Goal: Task Accomplishment & Management: Use online tool/utility

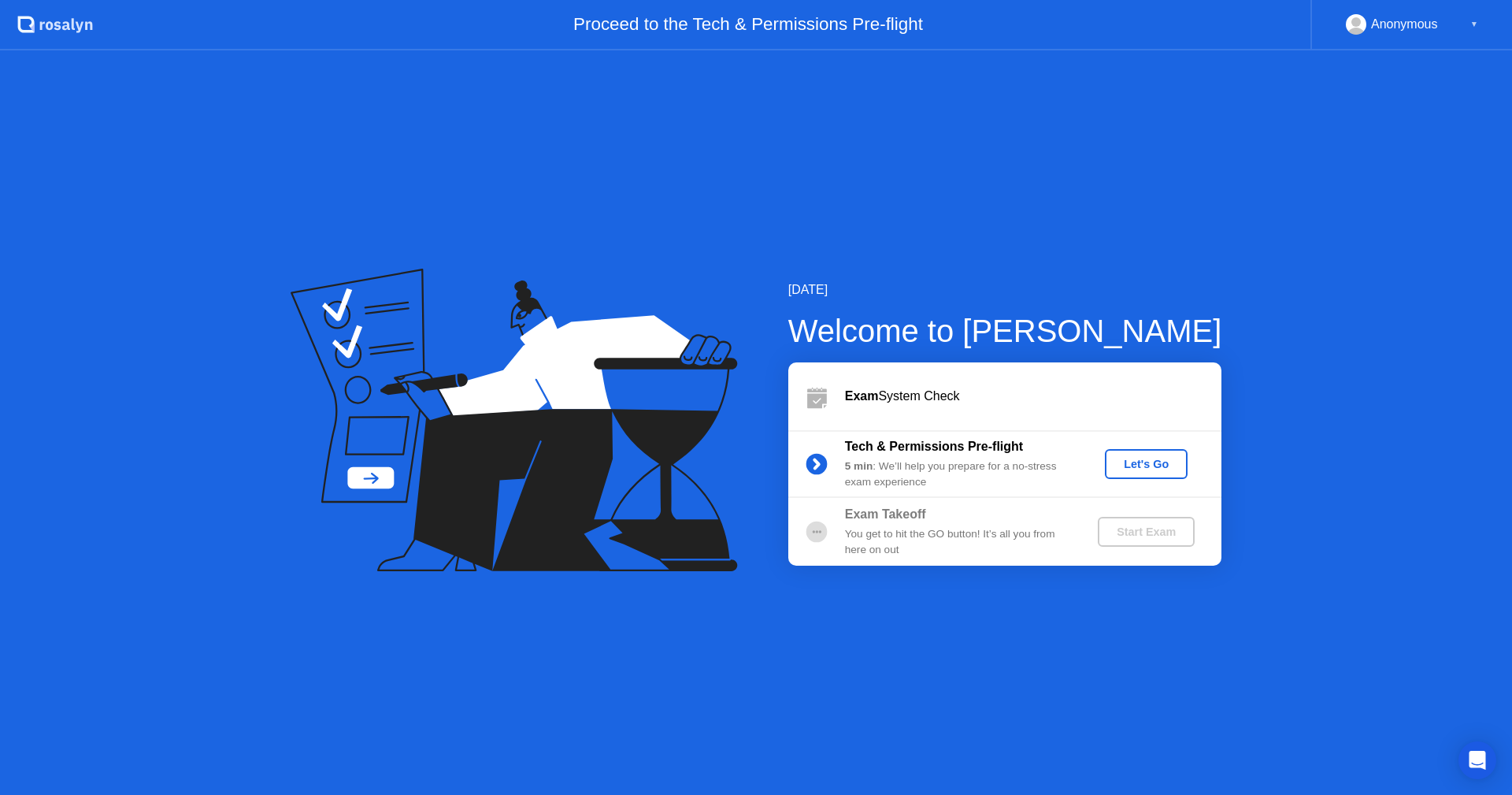
click at [1141, 473] on button "Let's Go" at bounding box center [1146, 464] width 82 height 30
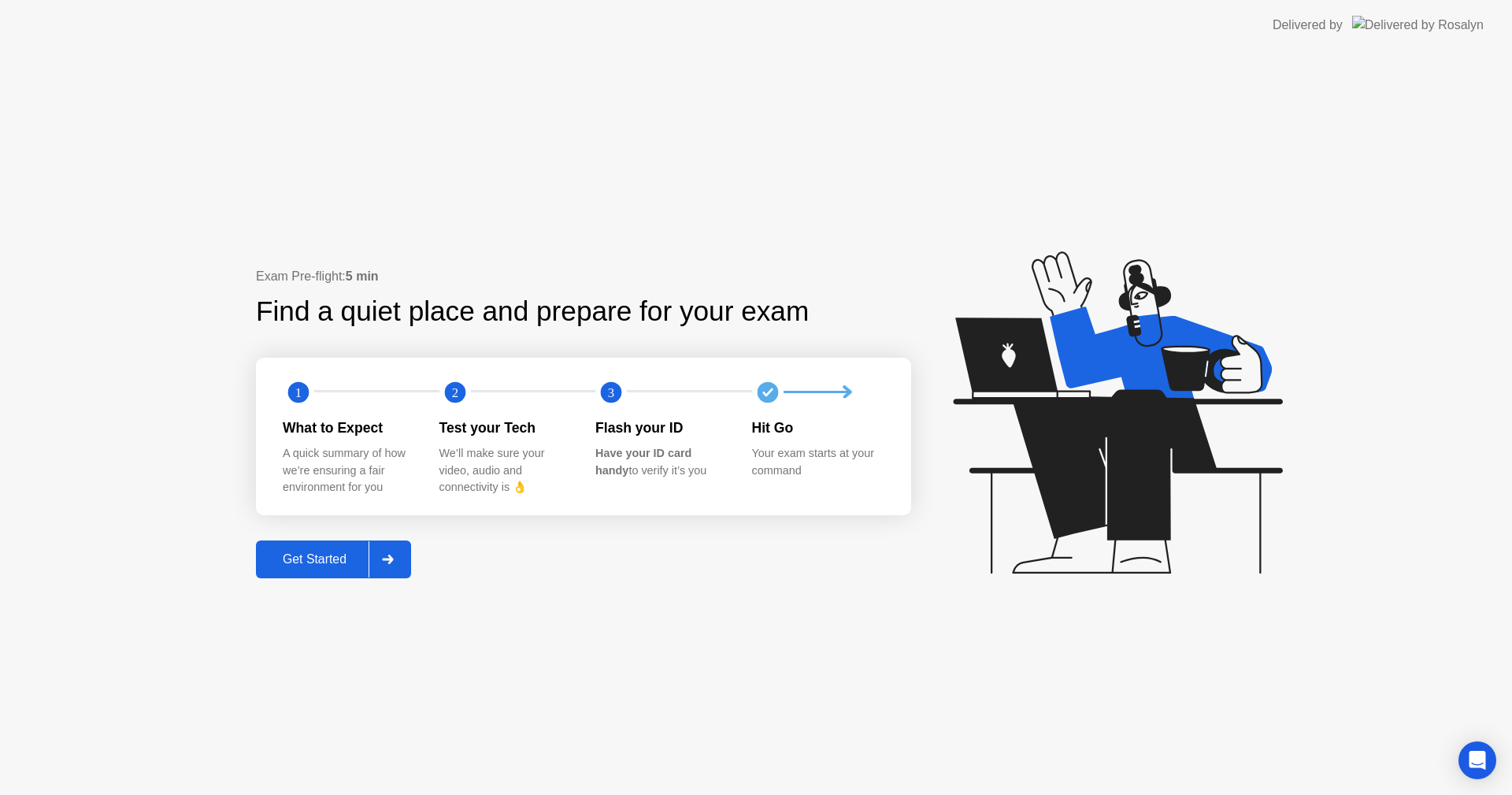
click at [284, 555] on div "Get Started" at bounding box center [315, 559] width 108 height 14
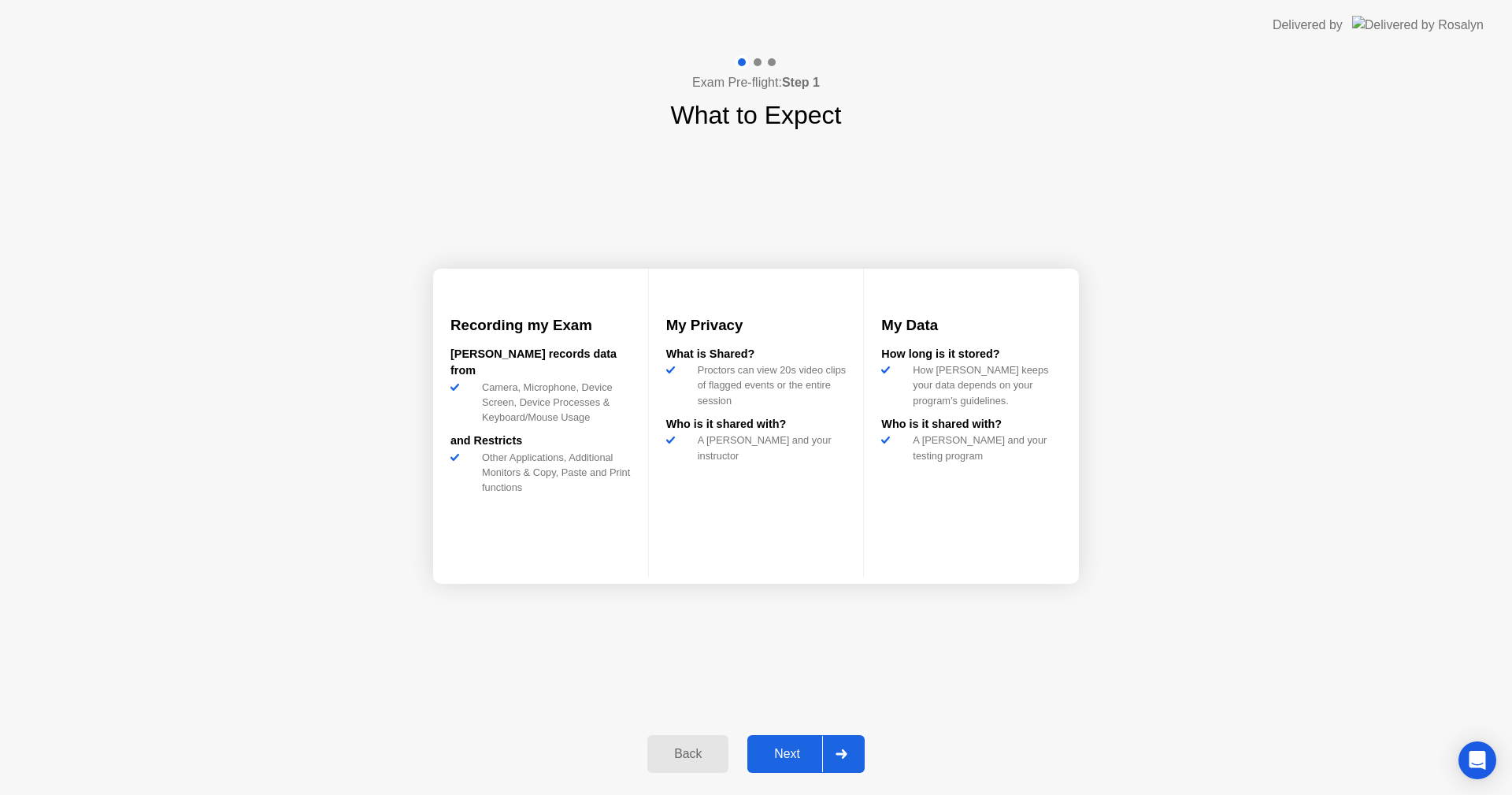
click at [770, 764] on button "Next" at bounding box center [806, 753] width 117 height 38
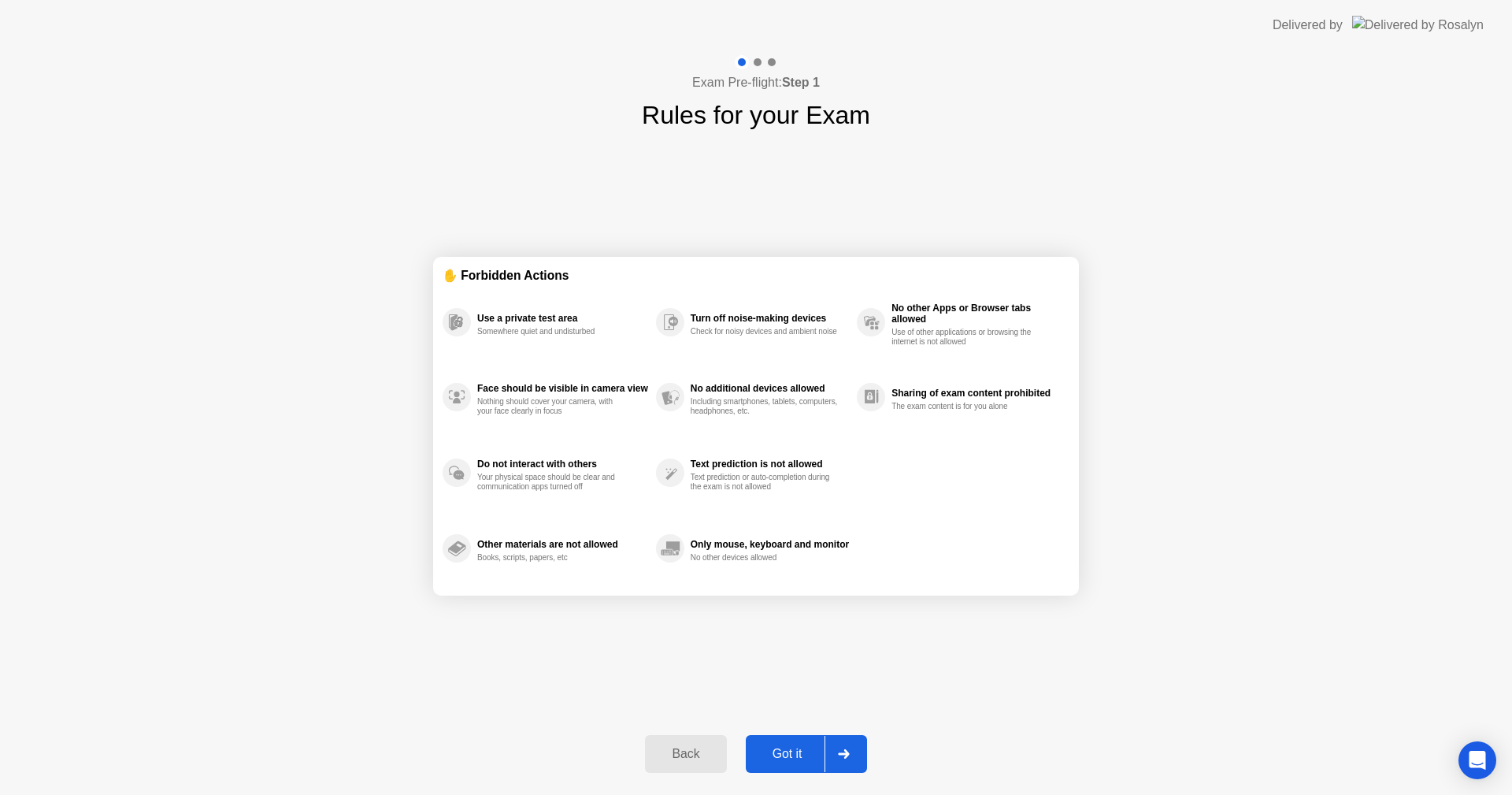
click at [796, 742] on button "Got it" at bounding box center [807, 753] width 121 height 38
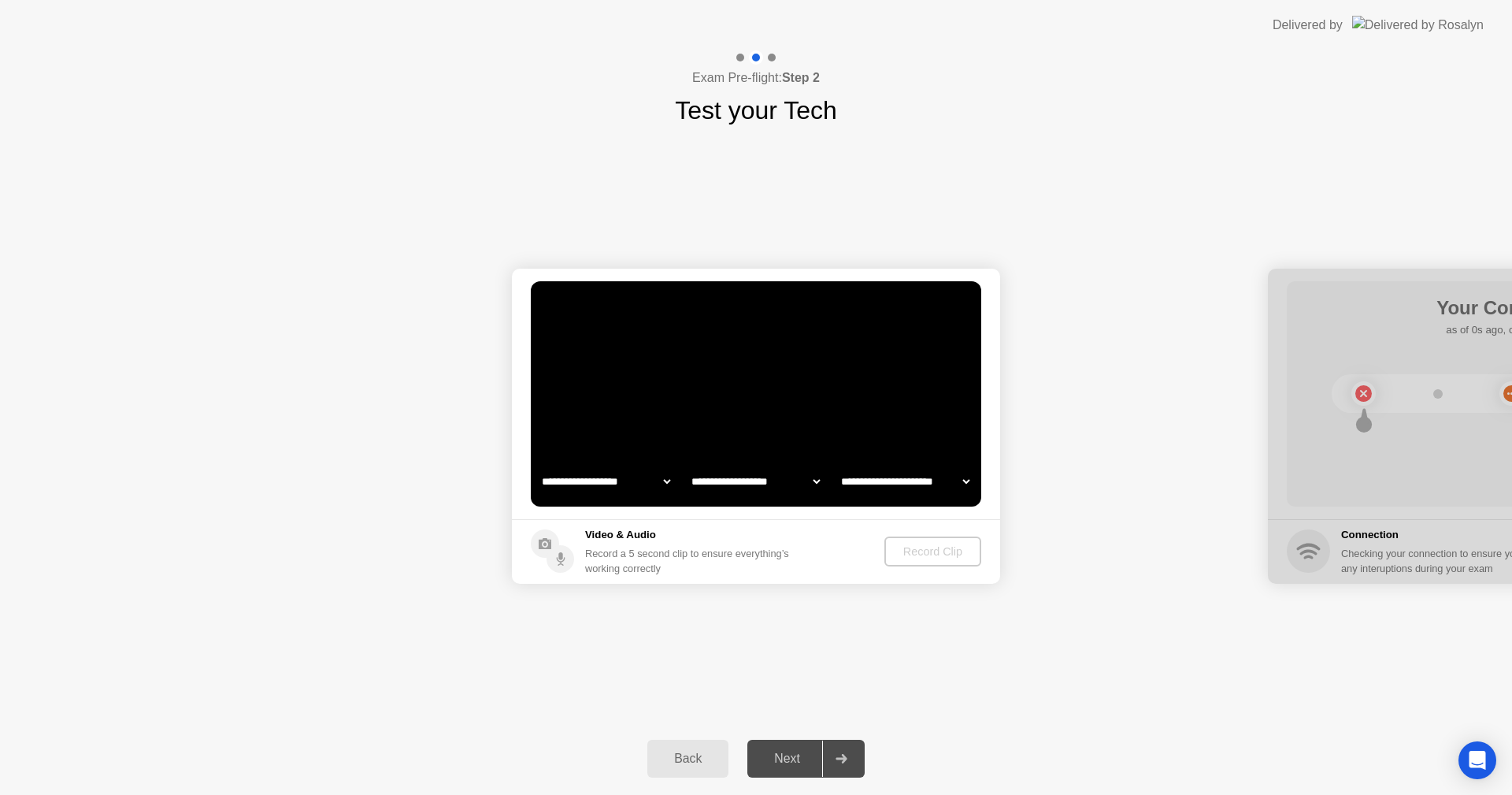
select select "**********"
select select "*******"
click at [813, 644] on div "**********" at bounding box center [756, 425] width 1512 height 593
click at [541, 550] on circle at bounding box center [545, 543] width 28 height 28
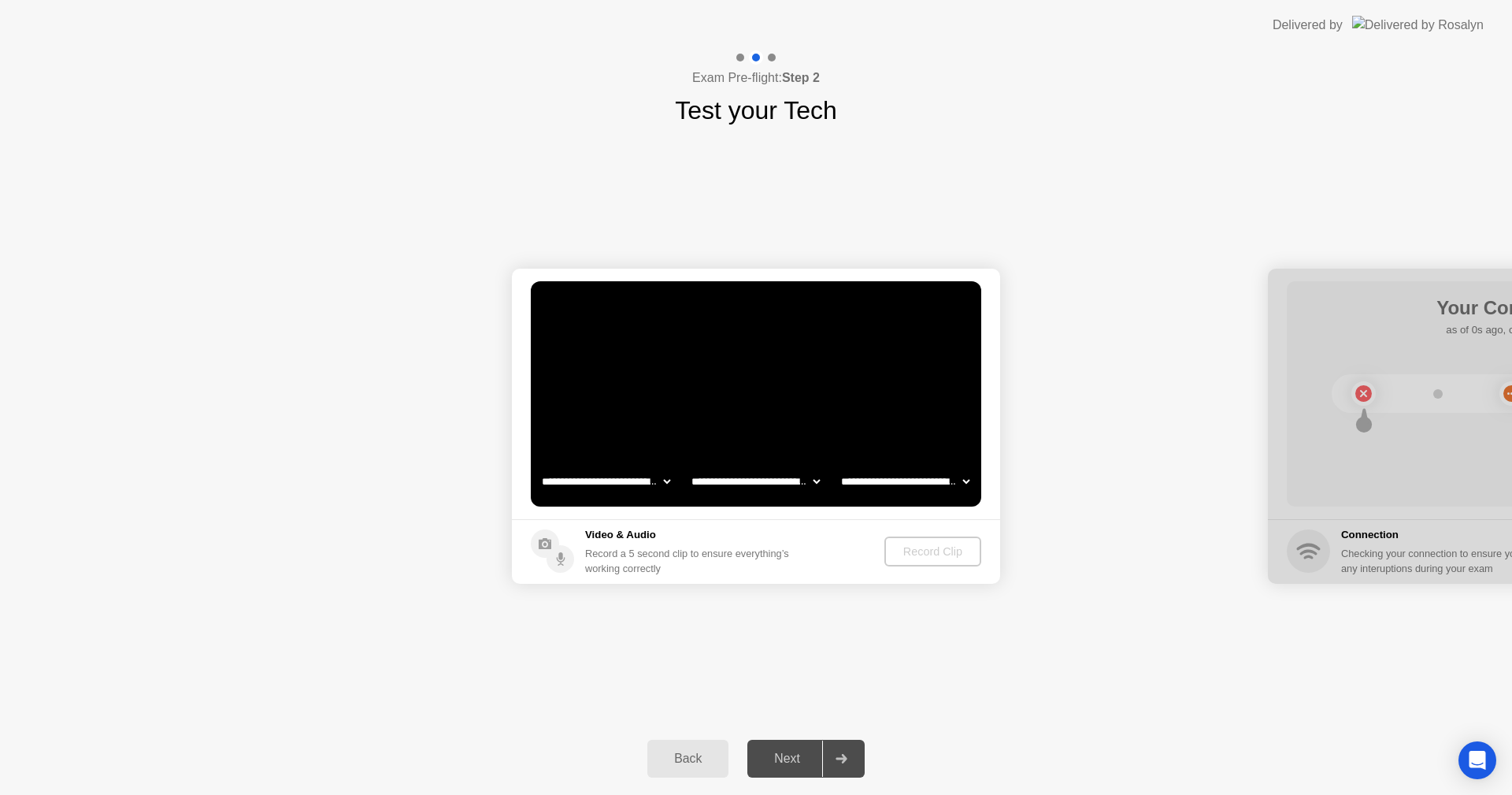
click at [836, 87] on div "Exam Pre-flight: Step 2 Test your Tech" at bounding box center [756, 90] width 1512 height 79
click at [775, 54] on div at bounding box center [771, 57] width 8 height 8
click at [932, 168] on div "**********" at bounding box center [756, 425] width 1512 height 593
click at [920, 555] on div "Record Clip" at bounding box center [933, 551] width 84 height 12
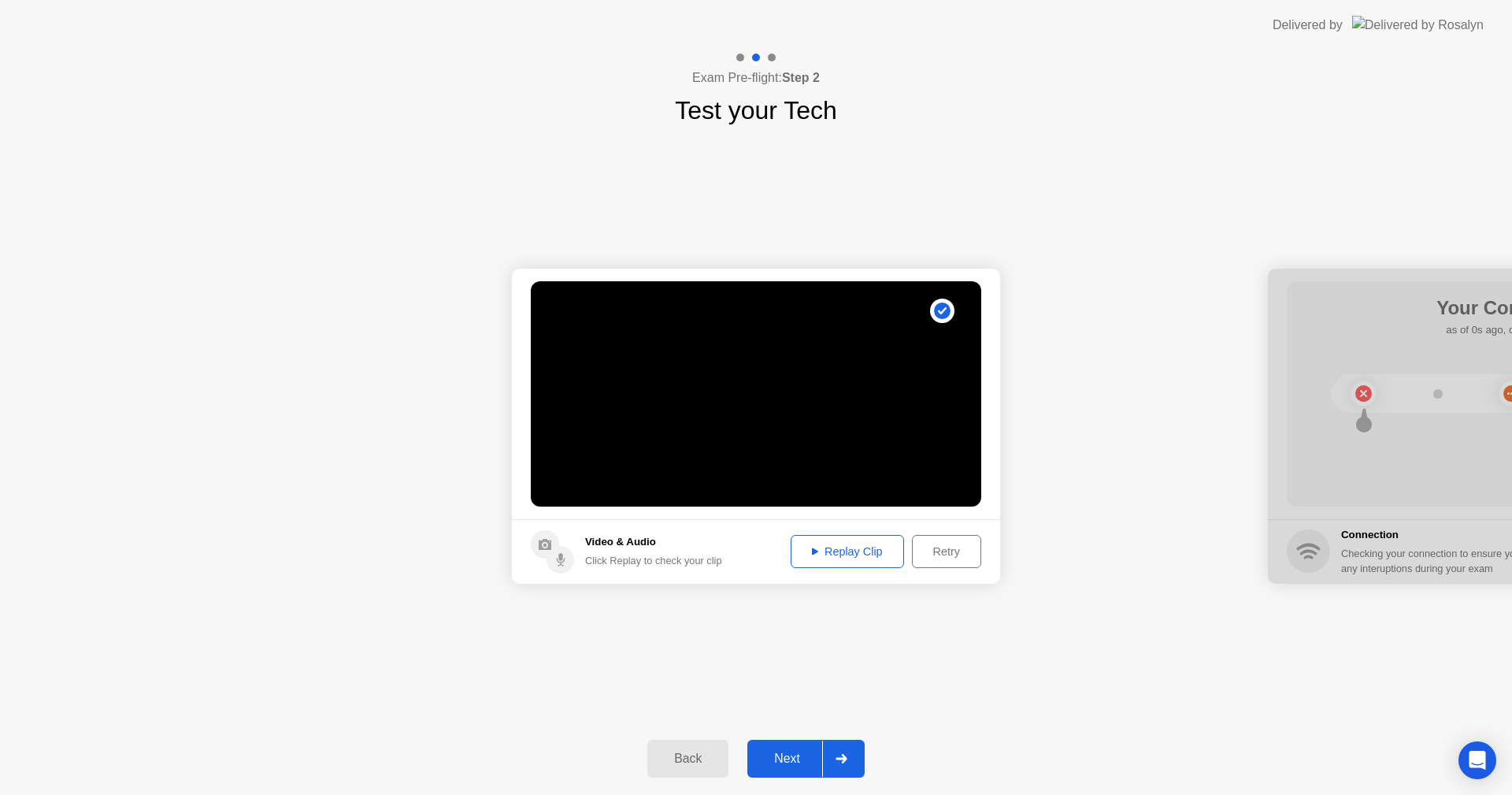
click at [854, 552] on div "Replay Clip" at bounding box center [847, 551] width 103 height 12
click at [776, 760] on div "Next" at bounding box center [787, 759] width 70 height 14
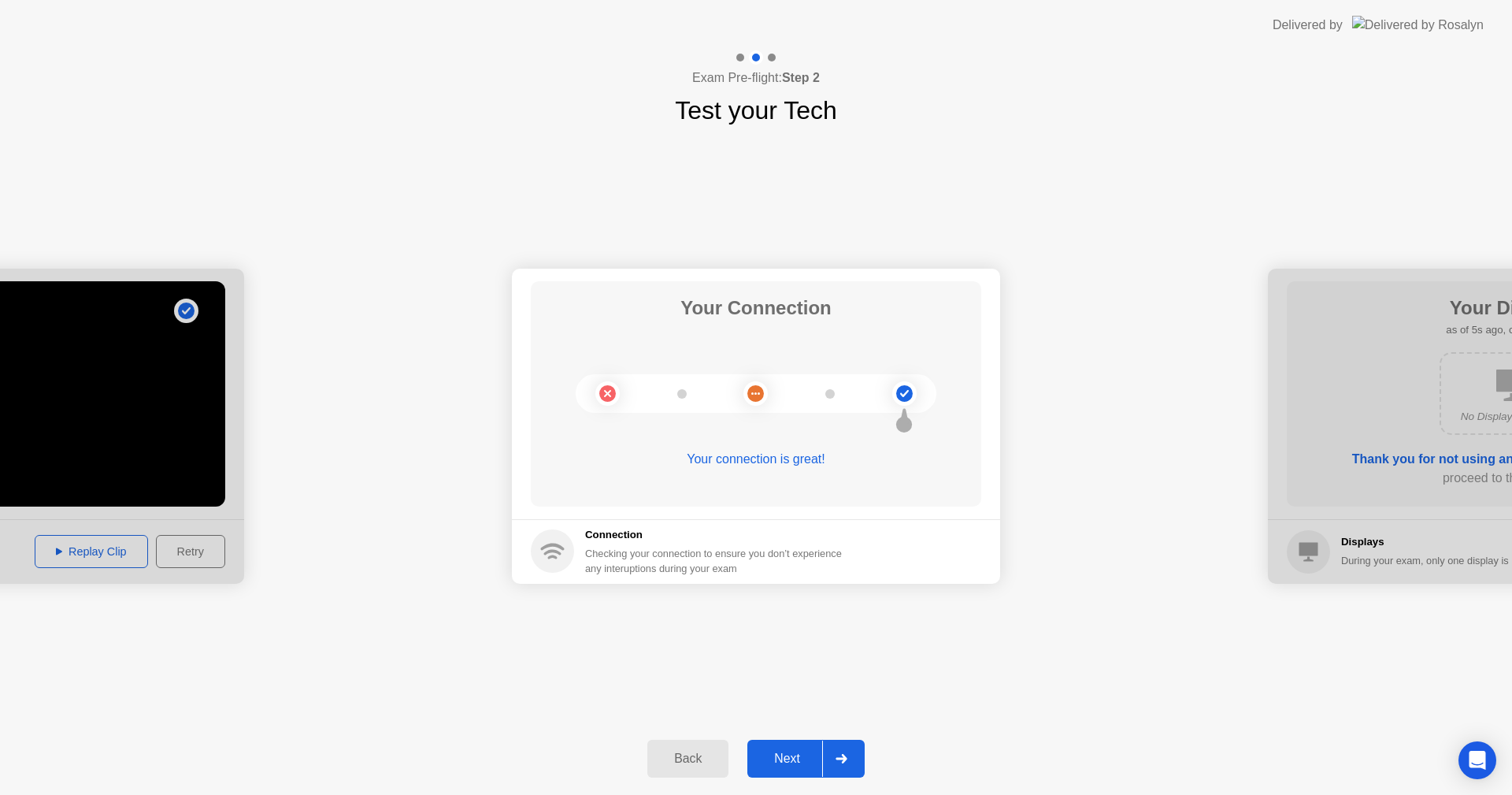
click at [772, 742] on button "Next" at bounding box center [806, 758] width 117 height 38
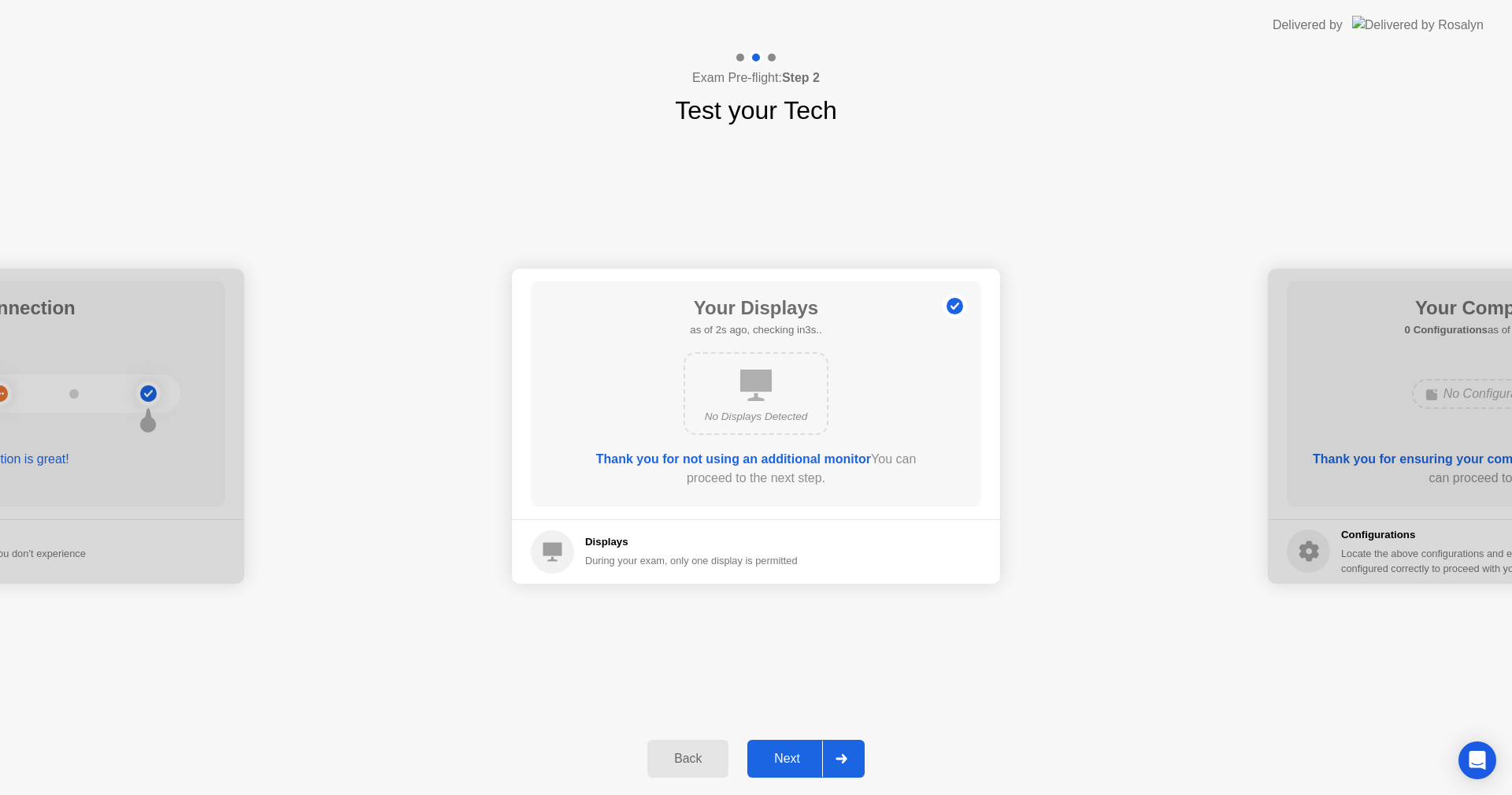
click at [784, 753] on div "Next" at bounding box center [787, 759] width 70 height 14
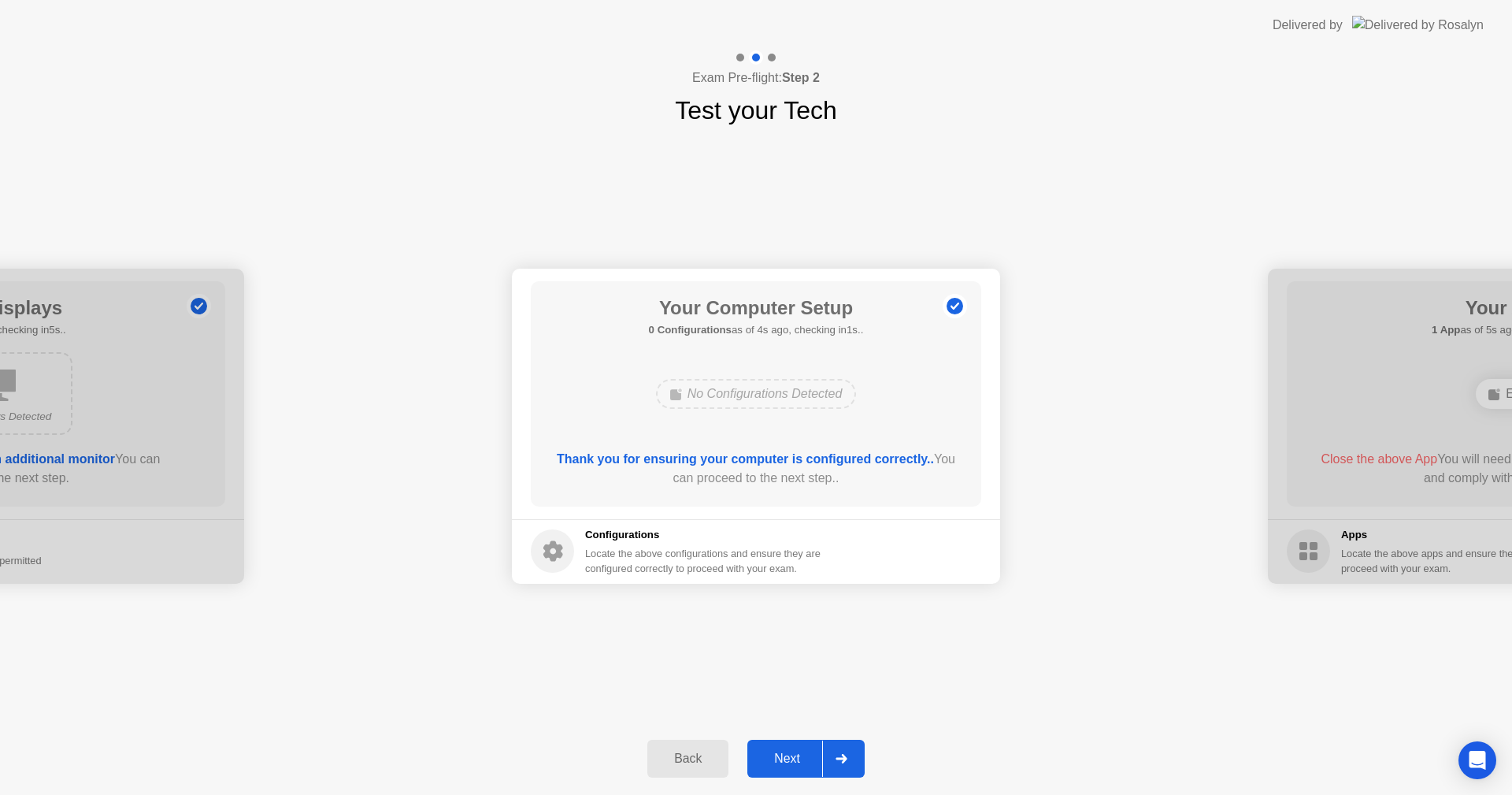
click at [784, 753] on div "Next" at bounding box center [787, 759] width 70 height 14
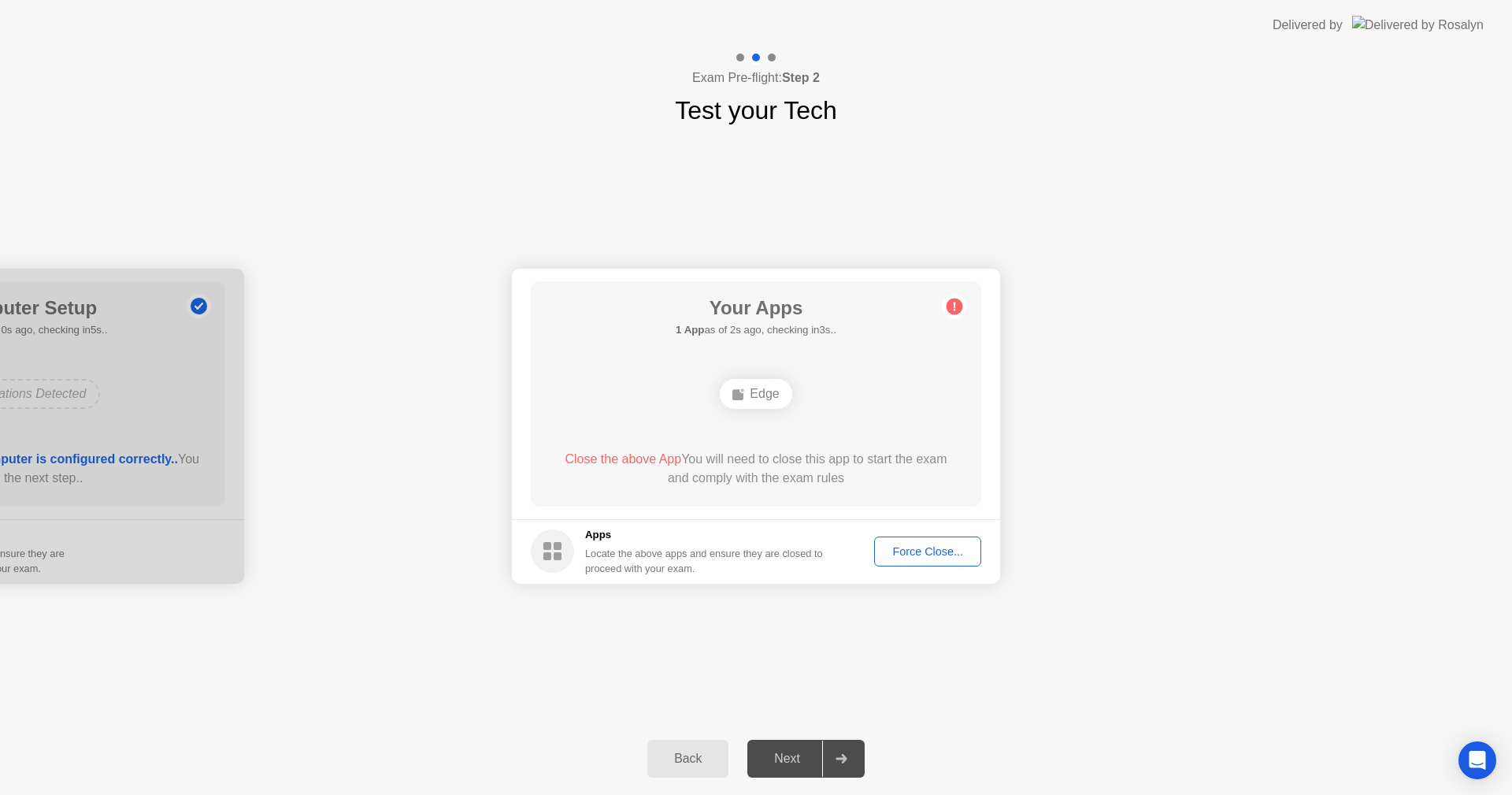
click at [916, 549] on div "Force Close..." at bounding box center [928, 551] width 96 height 12
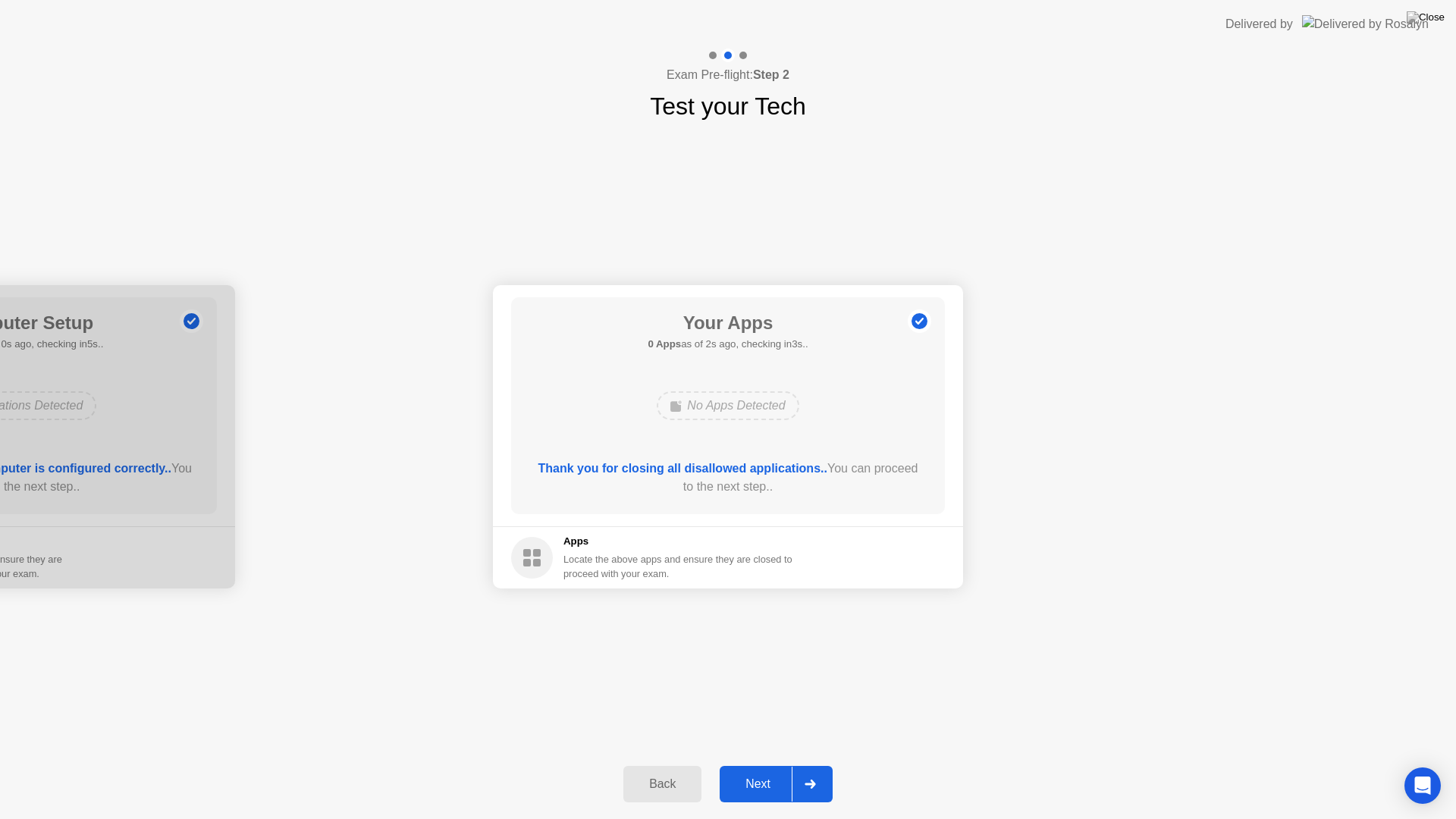
click at [760, 764] on div "Next" at bounding box center [758, 784] width 67 height 14
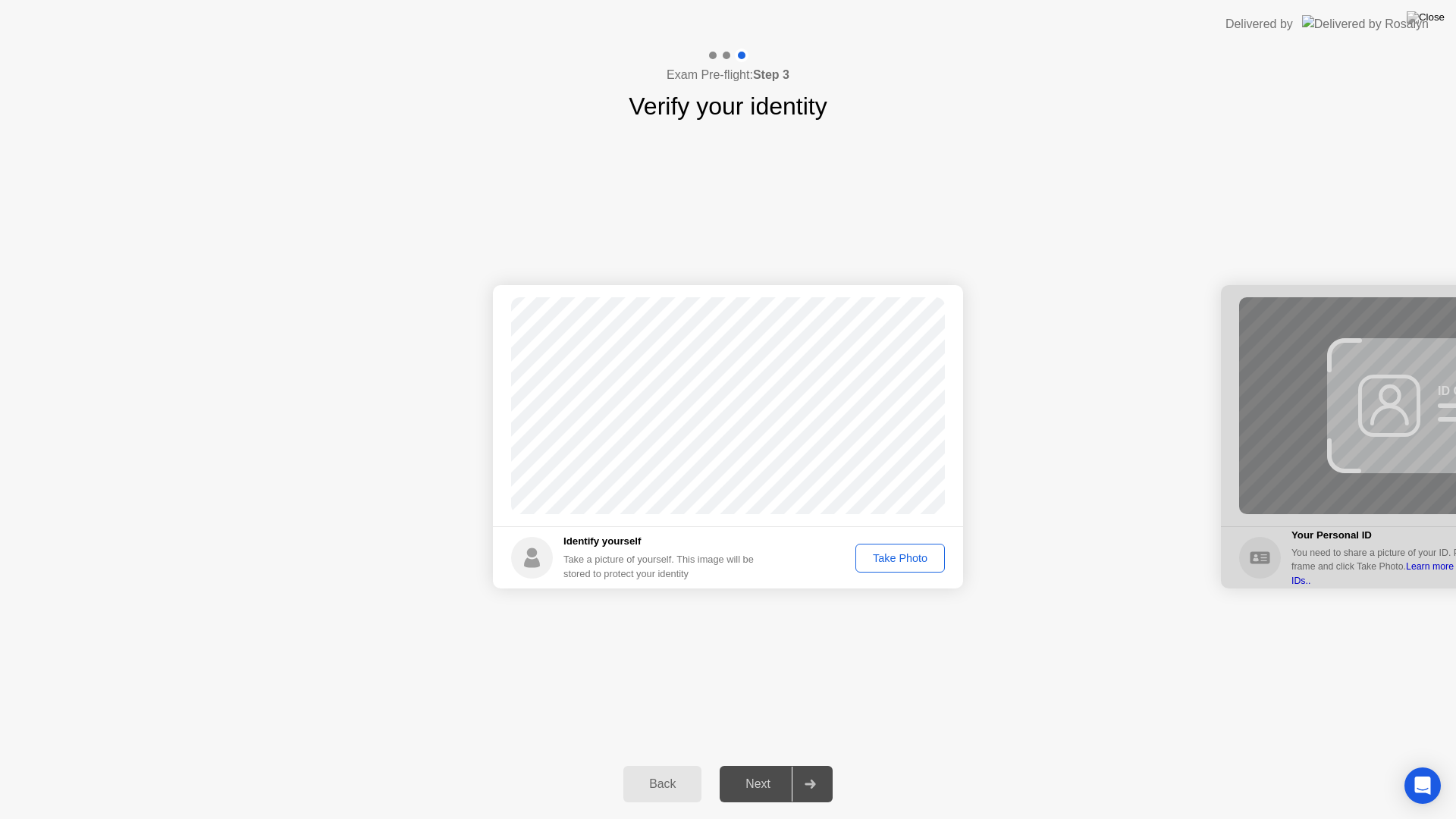
click at [911, 561] on div "Take Photo" at bounding box center [900, 558] width 79 height 12
click at [760, 764] on div "Next" at bounding box center [758, 784] width 67 height 14
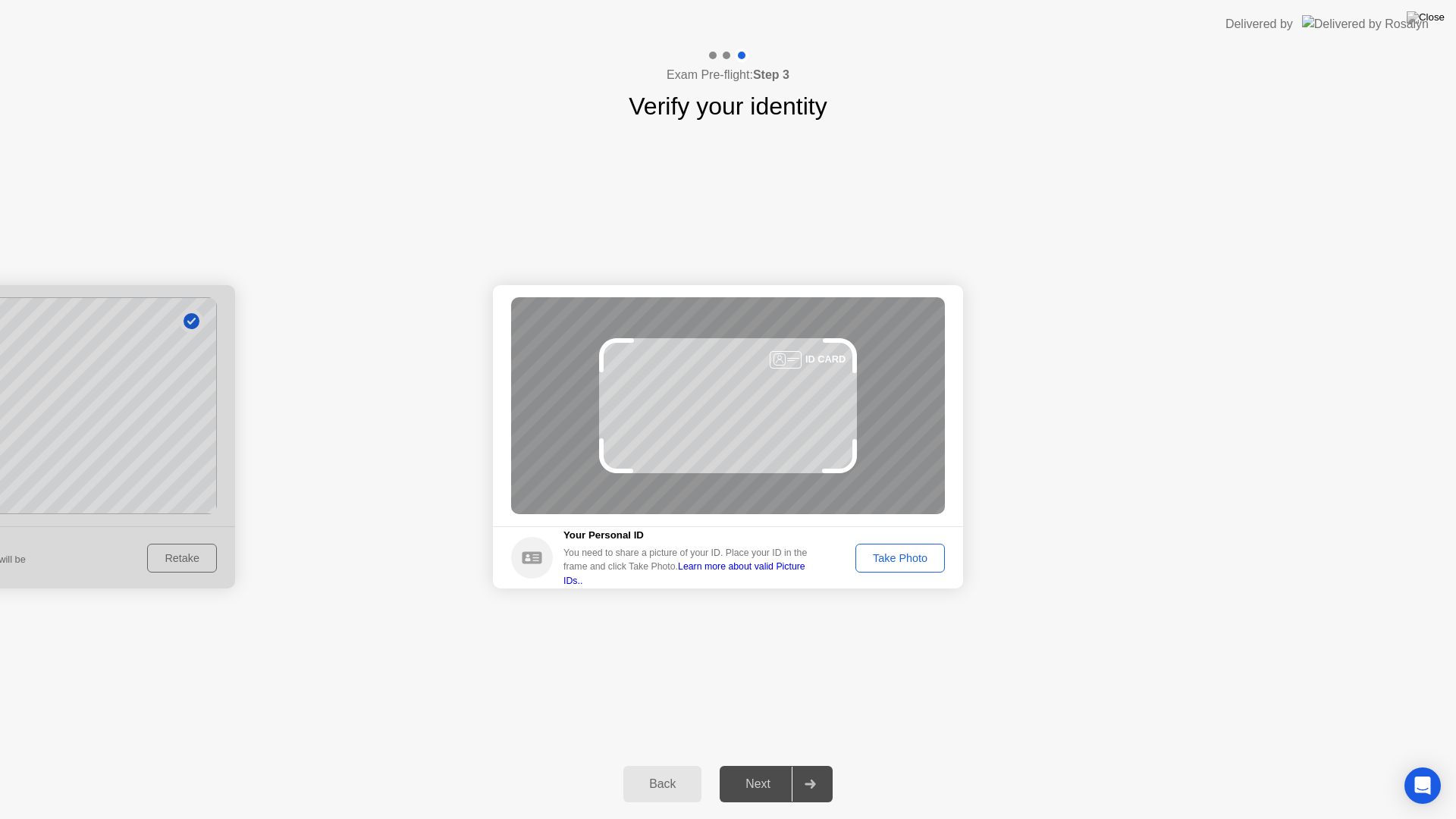
click at [880, 548] on button "Take Photo" at bounding box center [900, 558] width 90 height 29
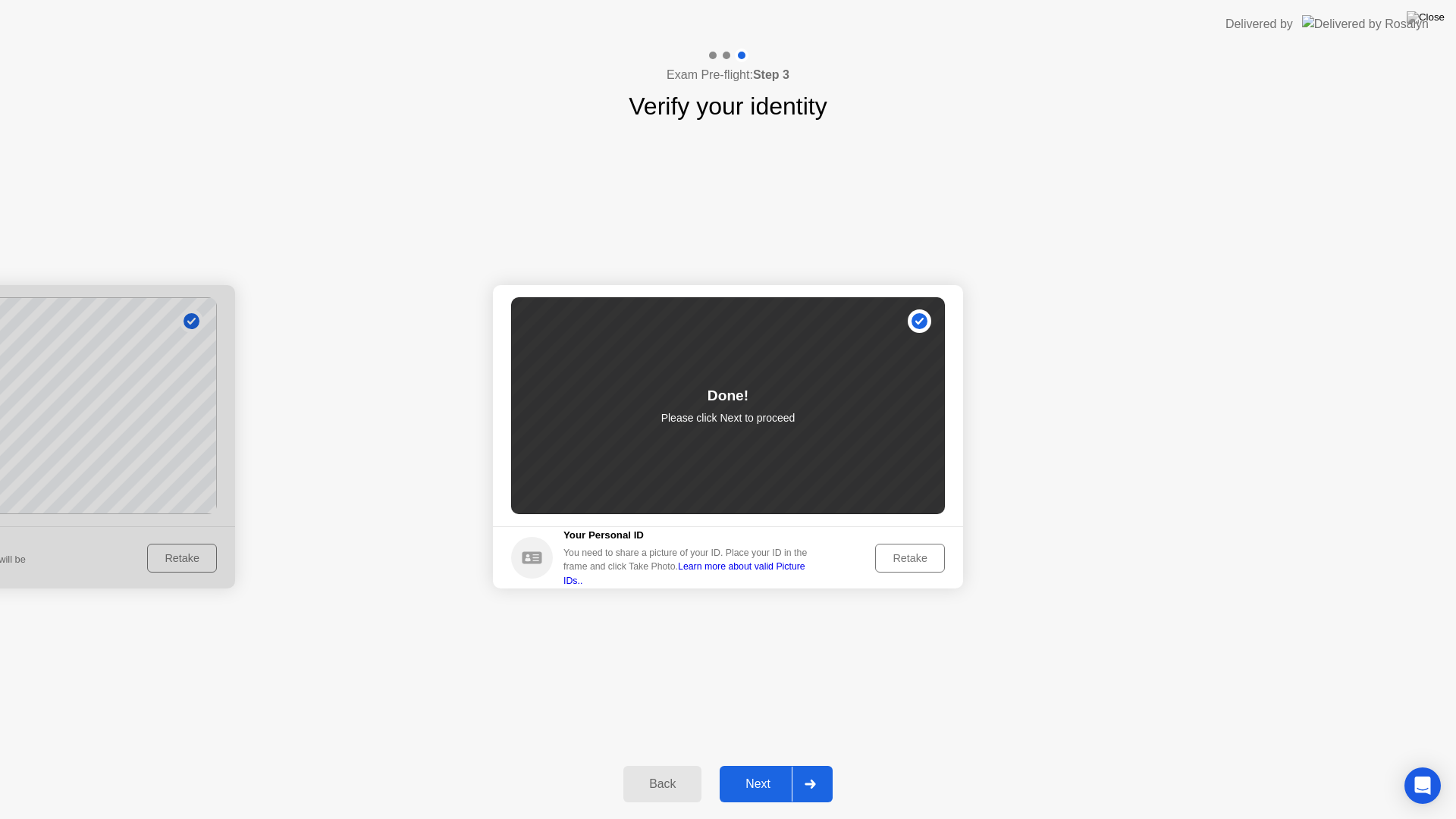
click at [740, 764] on div "Next" at bounding box center [758, 784] width 67 height 14
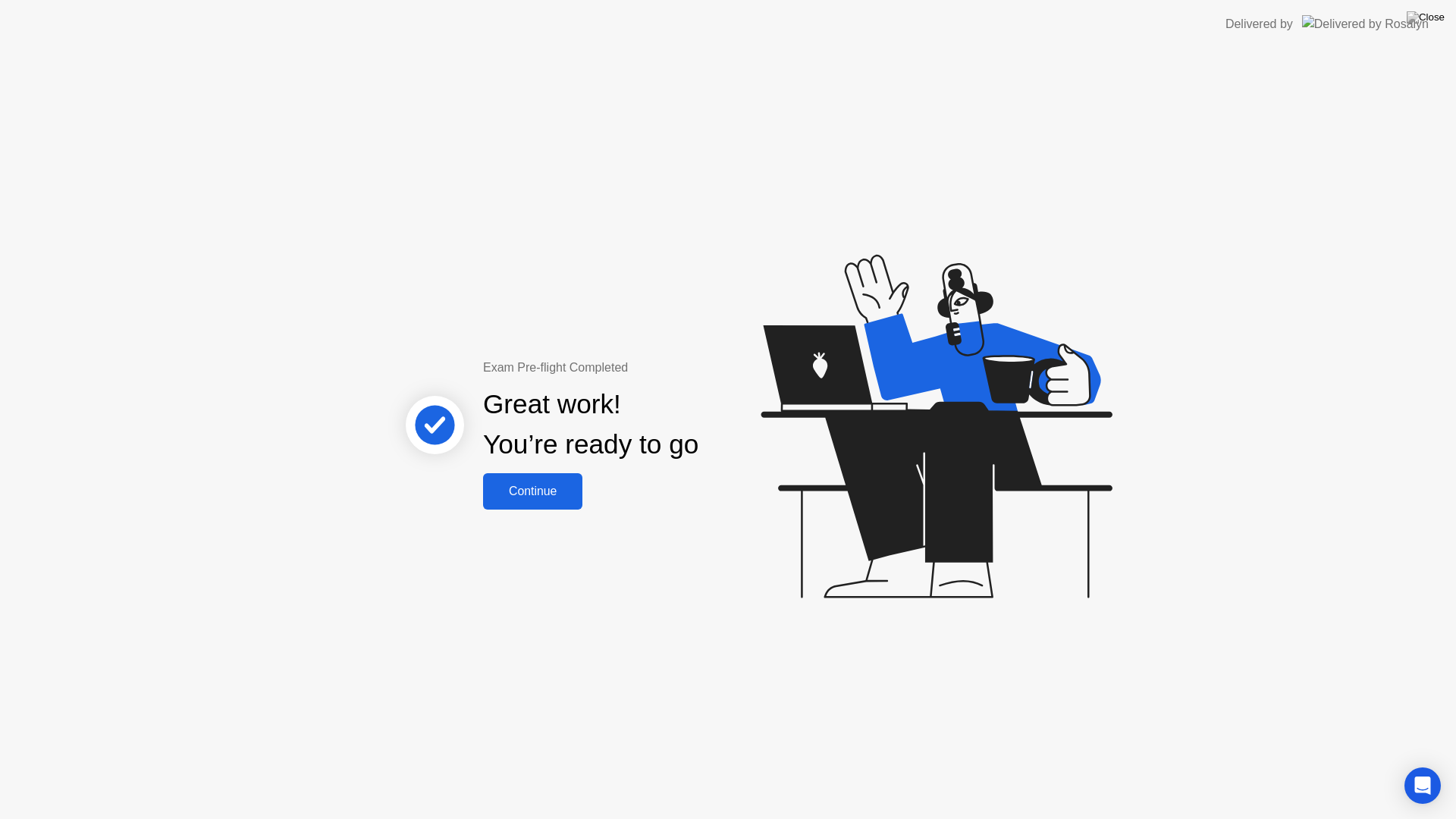
click at [537, 485] on div "Continue" at bounding box center [533, 491] width 90 height 14
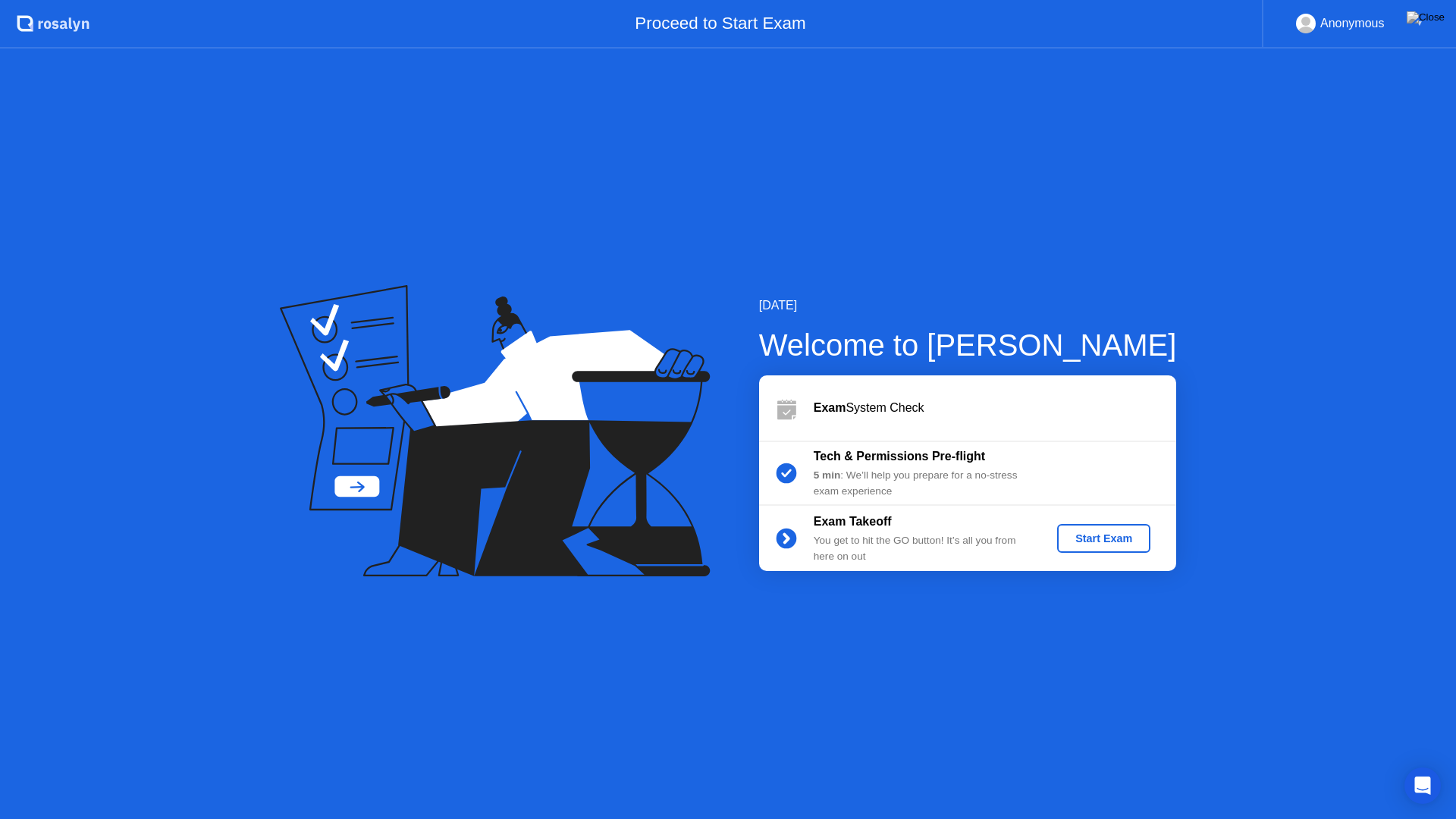
click at [1064, 535] on div "Start Exam" at bounding box center [1104, 538] width 81 height 12
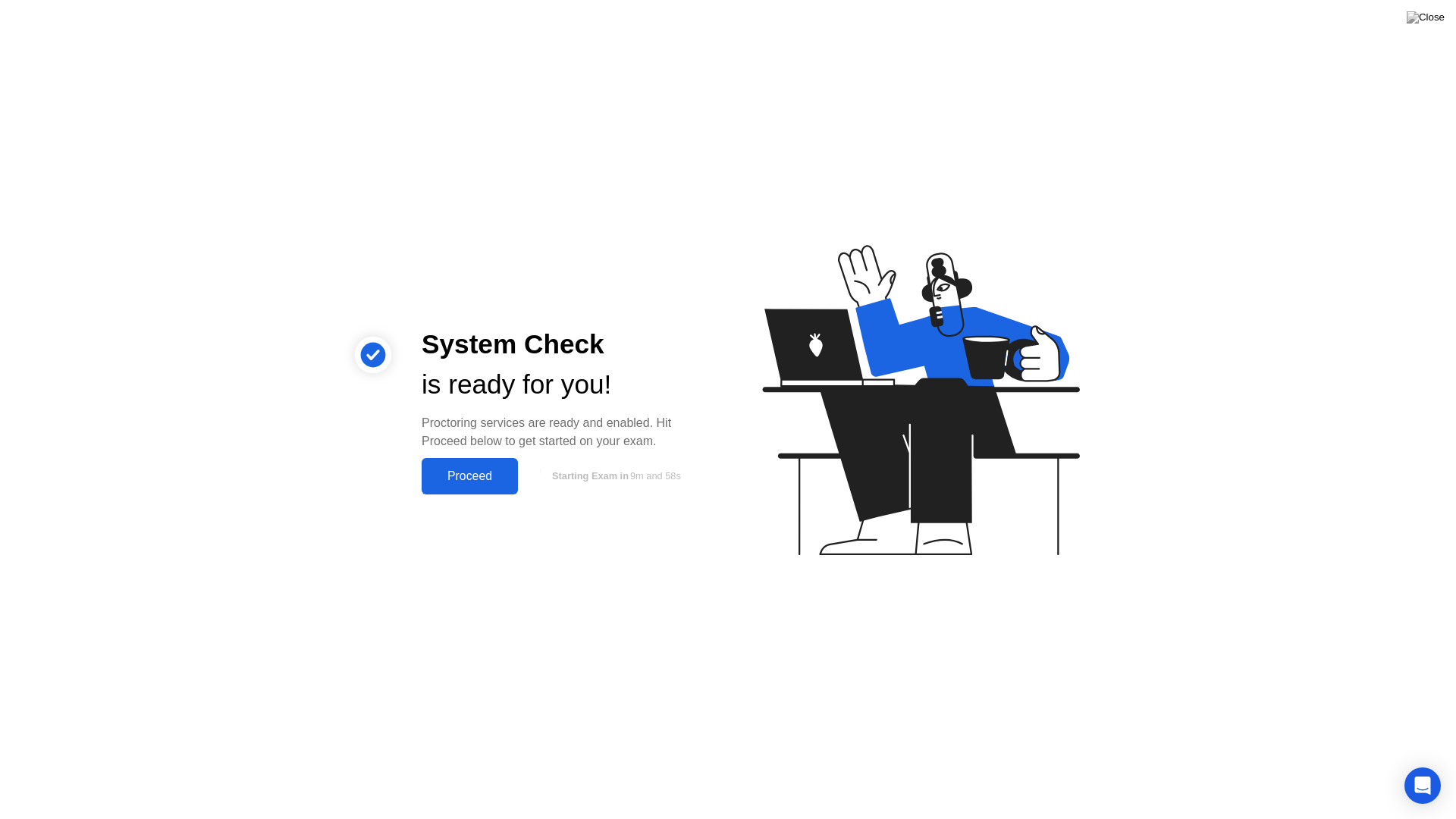
click at [436, 475] on div "Proceed" at bounding box center [469, 476] width 87 height 14
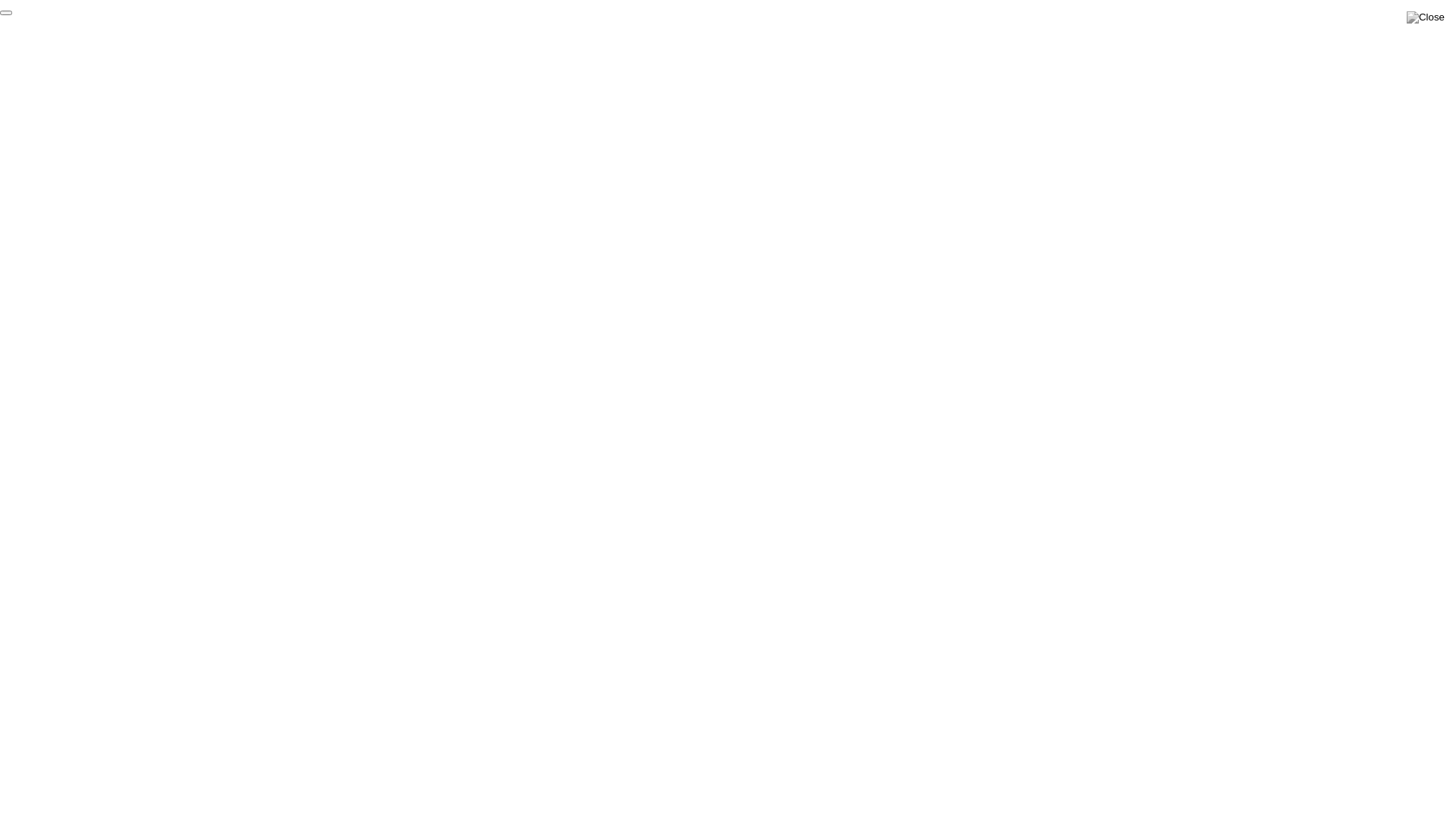
click div "End Proctoring Session"
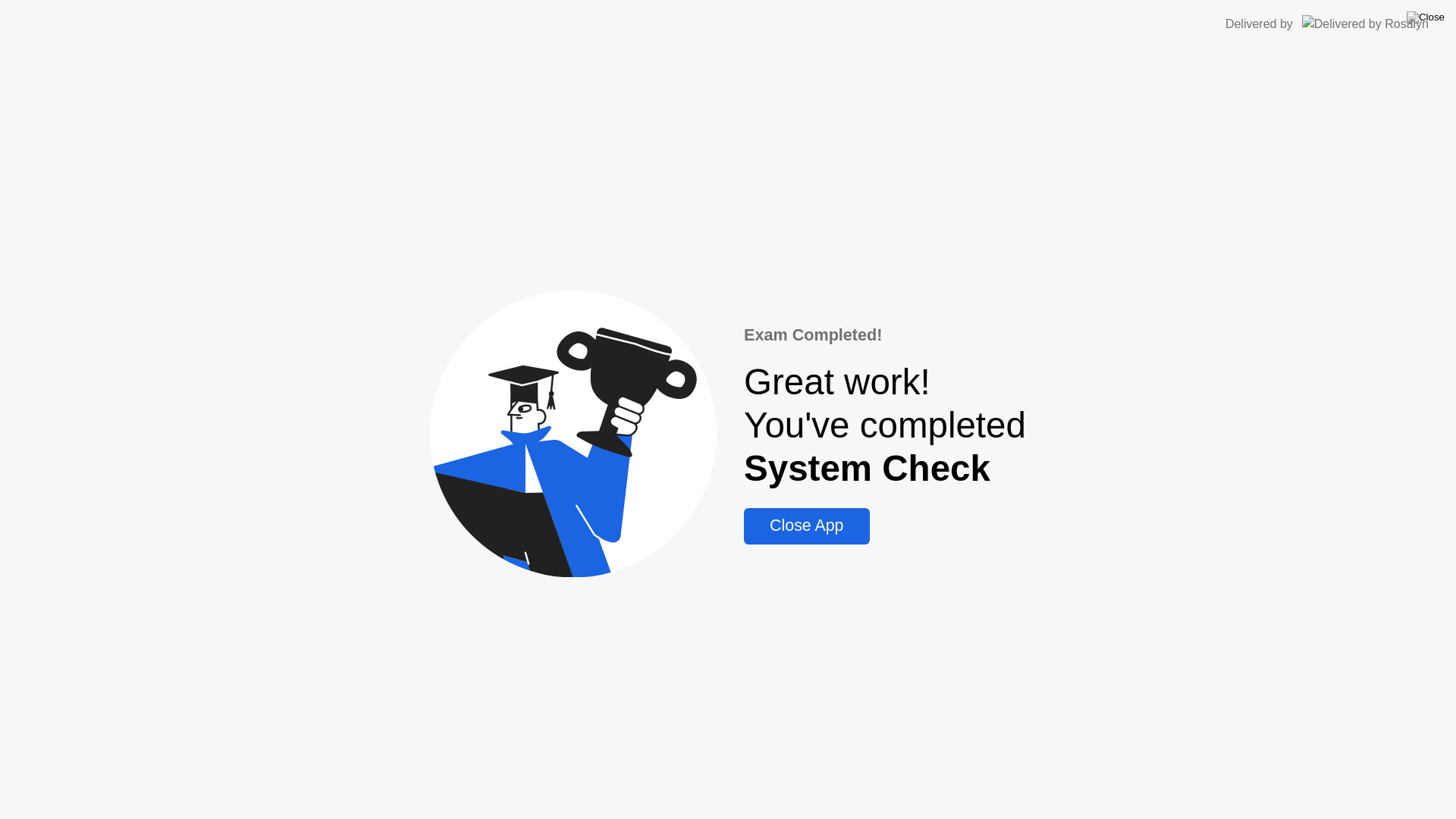
click at [807, 526] on div "Close App" at bounding box center [807, 526] width 116 height 19
